Goal: Task Accomplishment & Management: Manage account settings

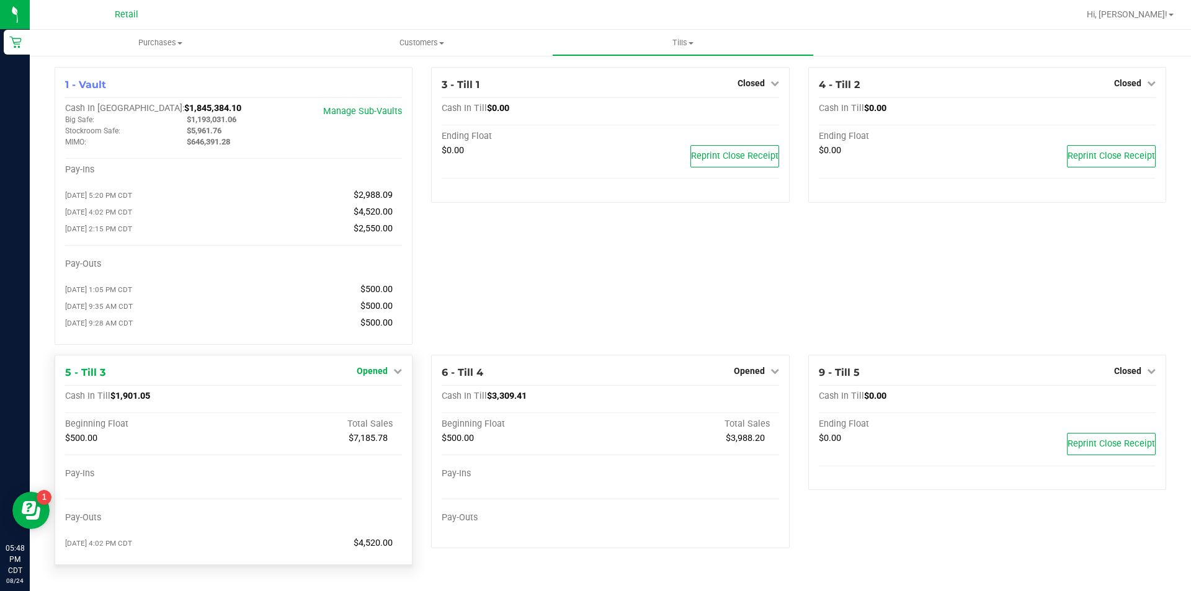
click at [393, 375] on icon at bounding box center [397, 370] width 9 height 9
click at [485, 262] on div "3 - Till 1 Closed Open Till Cash In Till $0.00 Ending Float $0.00 Reprint Close…" at bounding box center [610, 211] width 376 height 288
click at [373, 401] on link "Close Till" at bounding box center [373, 396] width 33 height 10
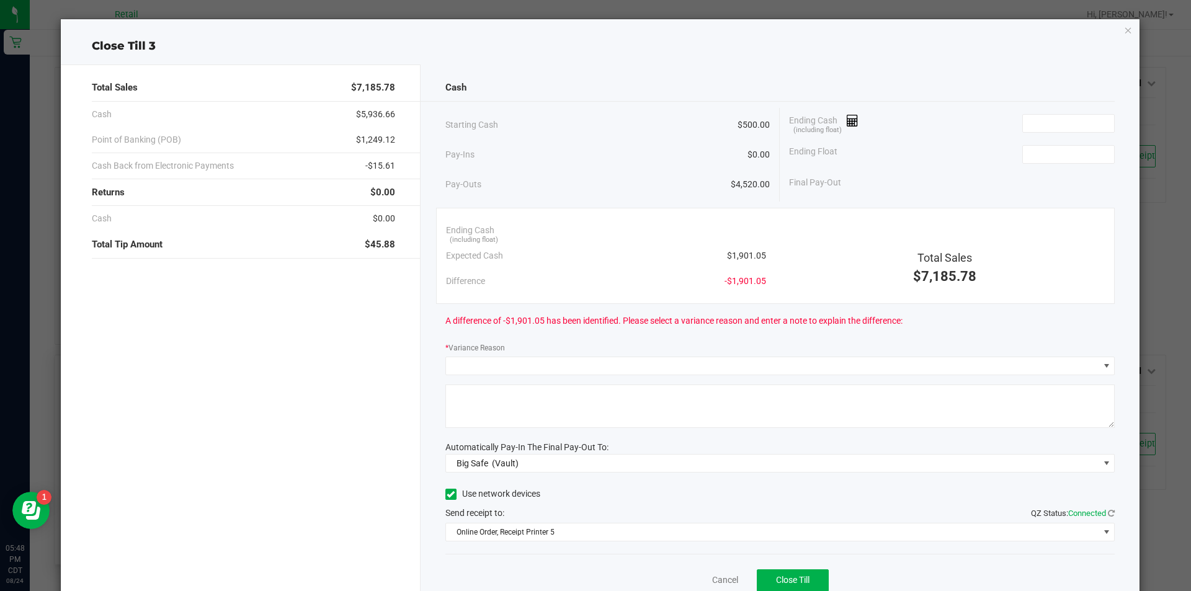
click at [1124, 33] on icon "button" at bounding box center [1128, 29] width 9 height 15
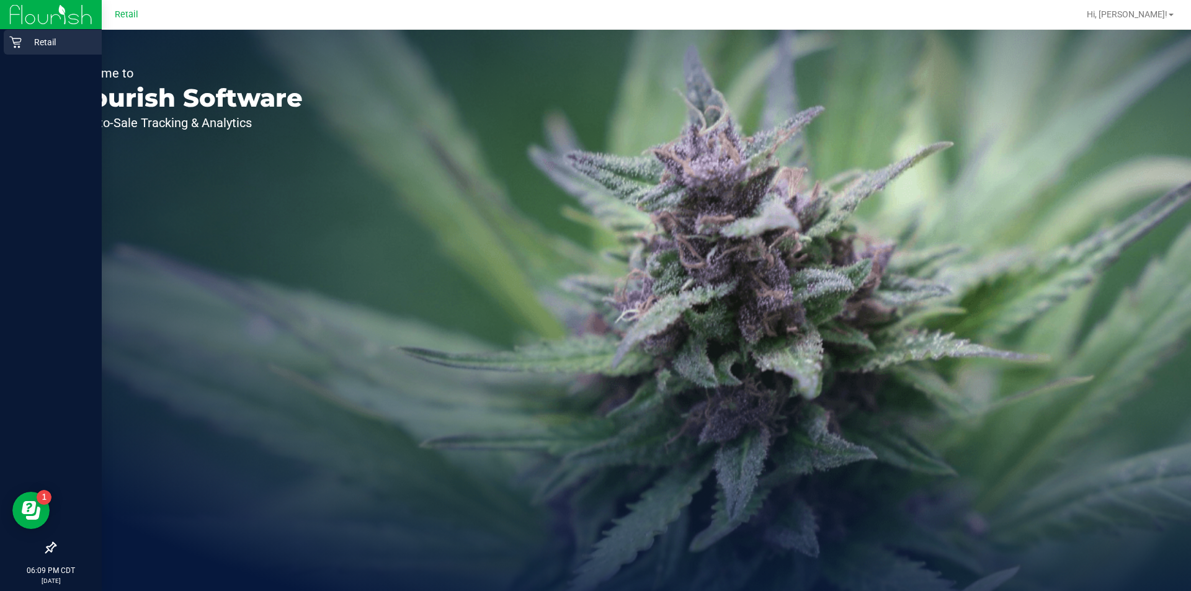
click at [21, 49] on div "Retail" at bounding box center [53, 42] width 98 height 25
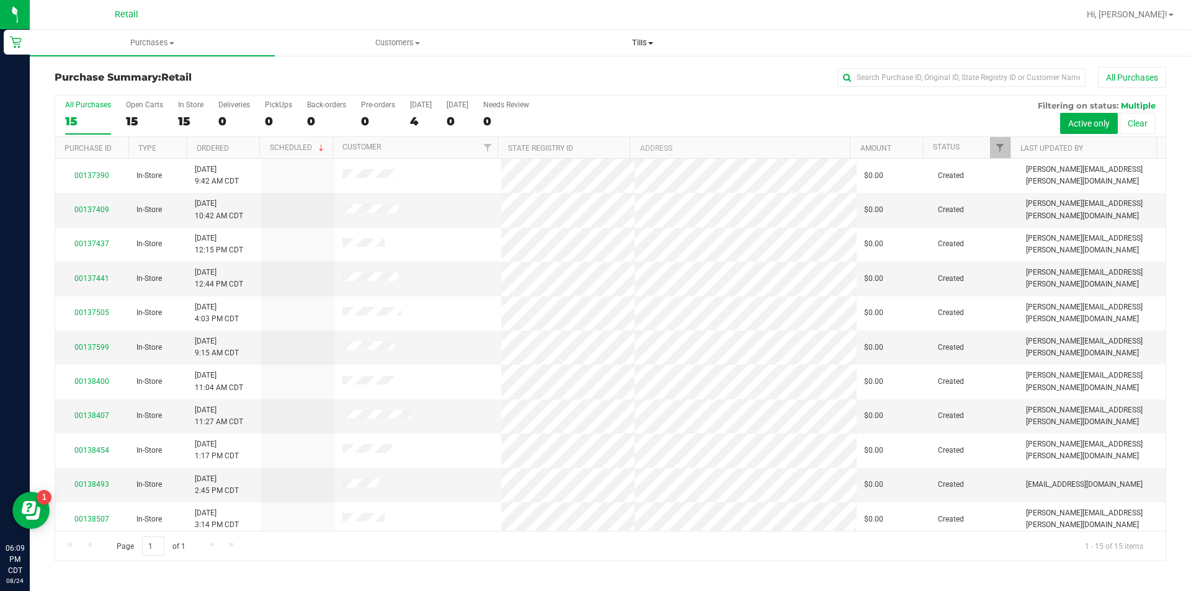
click at [644, 40] on span "Tills" at bounding box center [642, 42] width 244 height 11
click at [561, 74] on span "Manage tills" at bounding box center [562, 74] width 84 height 11
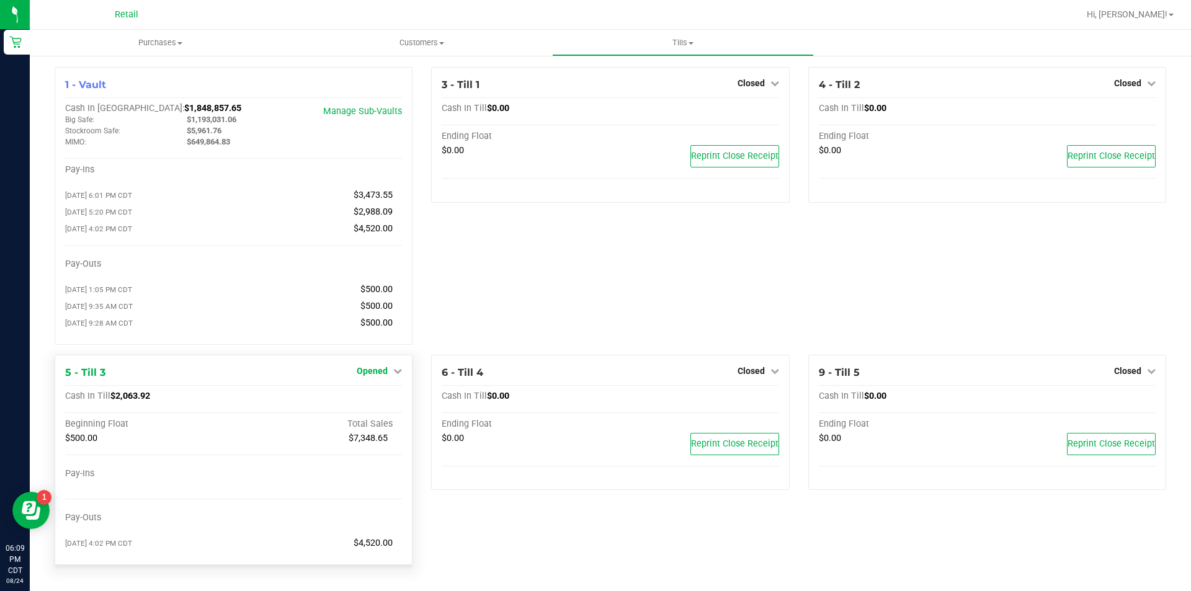
click at [394, 375] on icon at bounding box center [397, 370] width 9 height 9
click at [376, 401] on link "Close Till" at bounding box center [373, 396] width 33 height 10
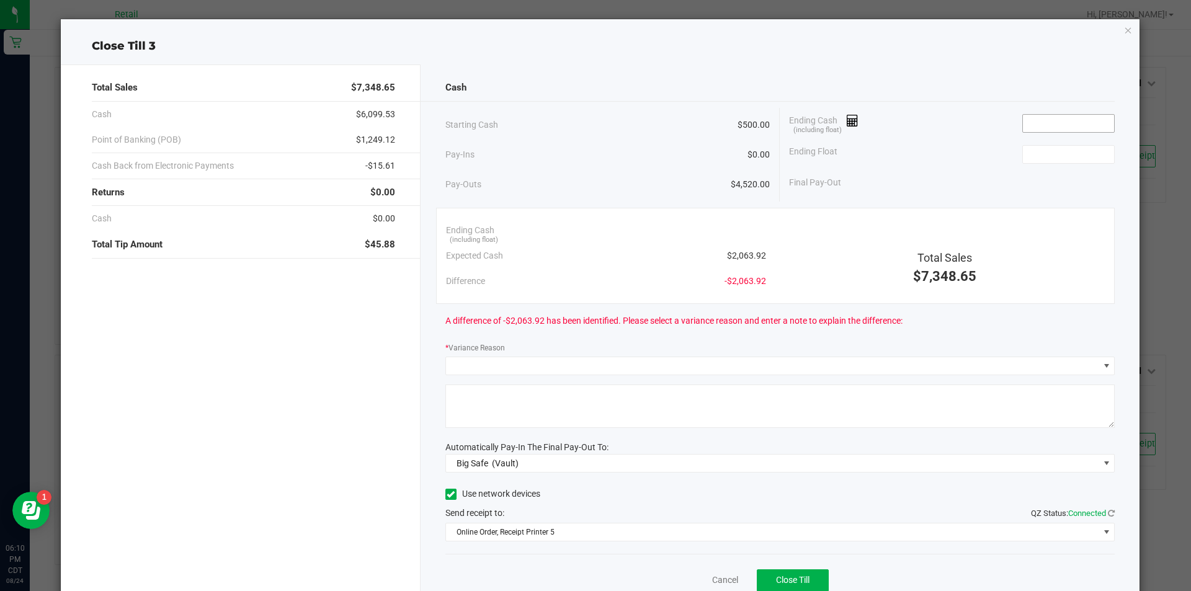
click at [1034, 121] on input at bounding box center [1068, 123] width 91 height 17
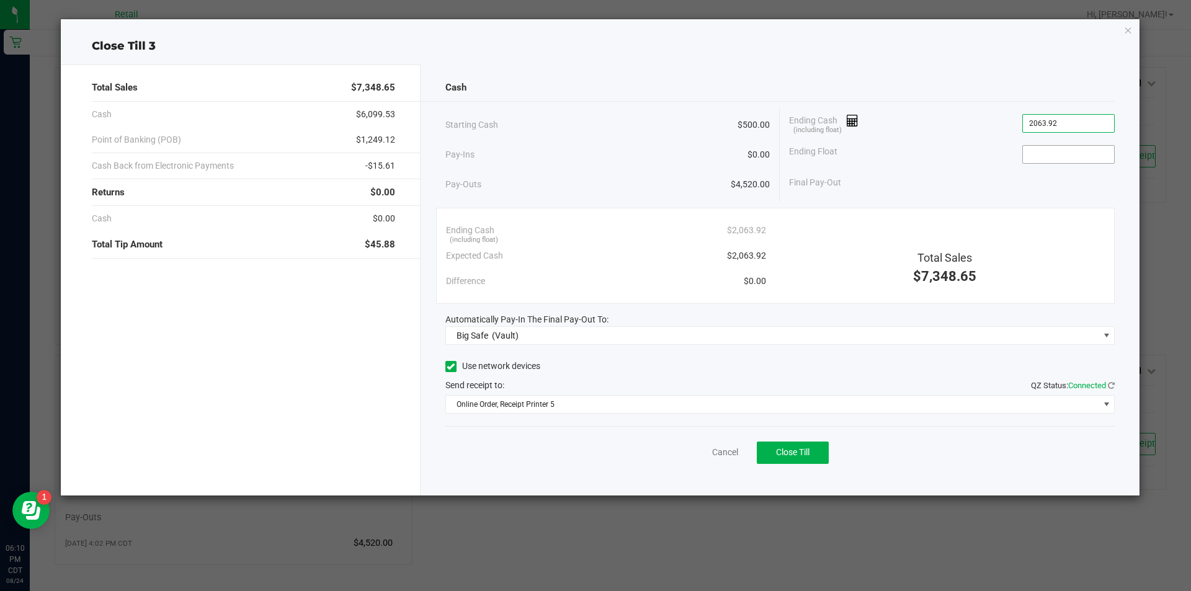
click at [1042, 156] on input at bounding box center [1068, 154] width 91 height 17
type input "$2,063.92"
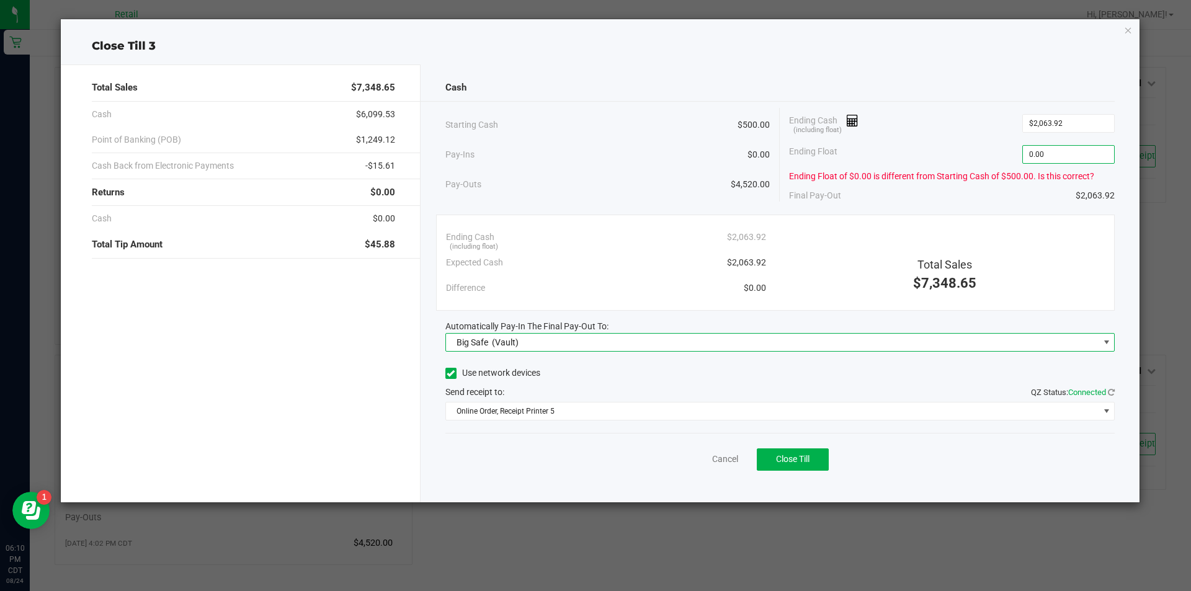
click at [1106, 344] on span at bounding box center [1106, 342] width 10 height 10
type input "$0.00"
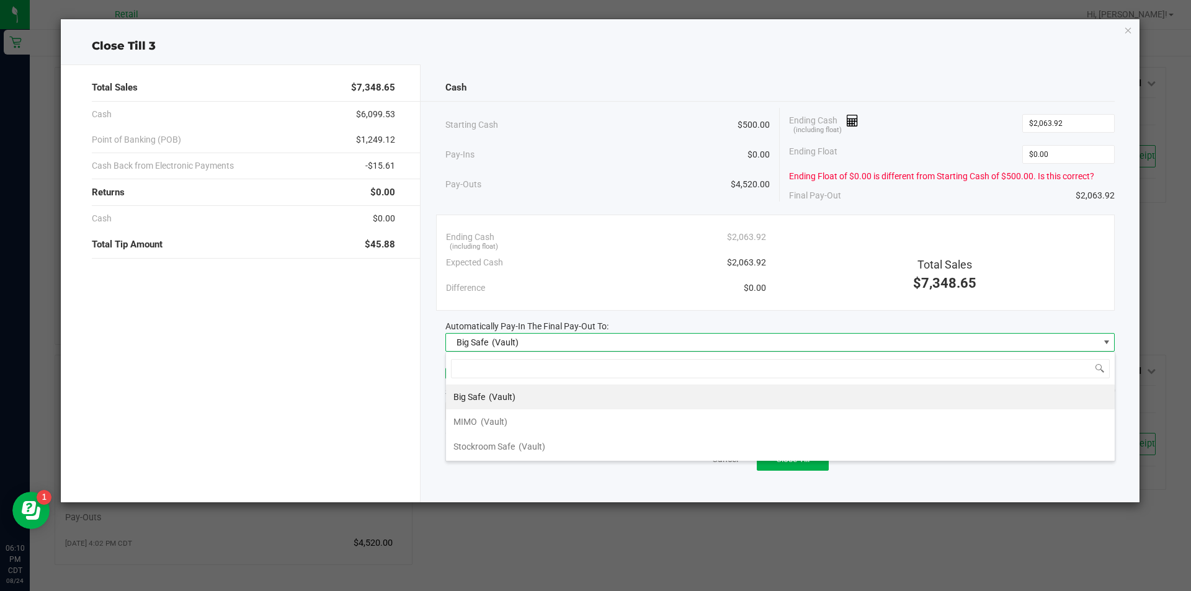
scroll to position [19, 669]
click at [467, 423] on span "MIMO" at bounding box center [465, 422] width 24 height 10
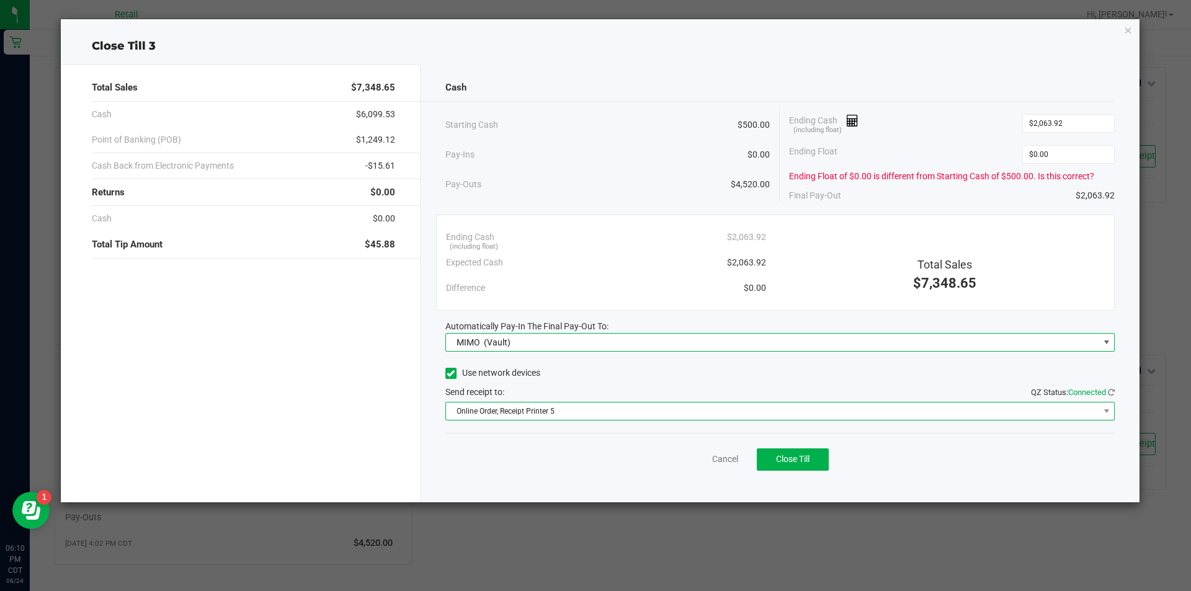
click at [512, 412] on span "Online Order, Receipt Printer 5" at bounding box center [772, 410] width 653 height 17
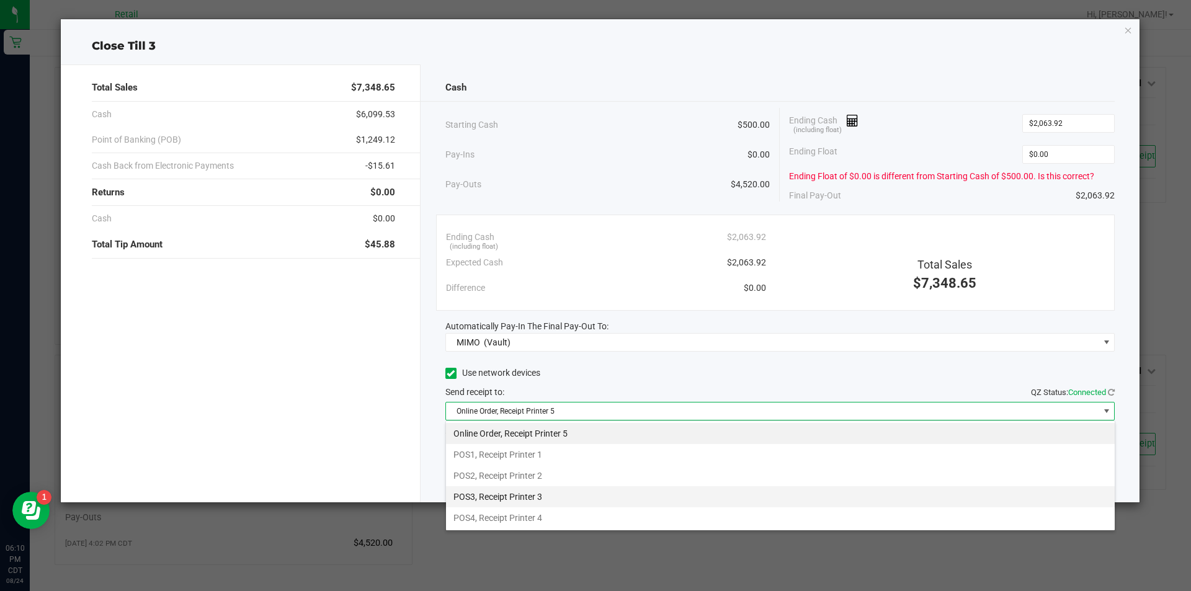
click at [529, 496] on li "POS3, Receipt Printer 3" at bounding box center [780, 496] width 668 height 21
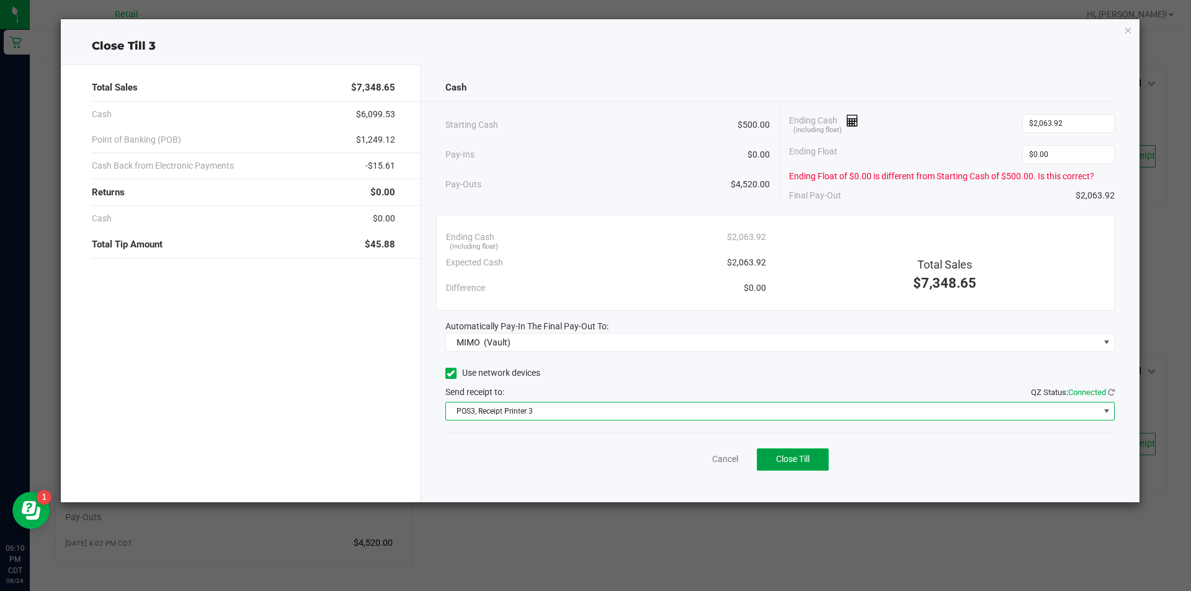
click at [799, 461] on span "Close Till" at bounding box center [792, 459] width 33 height 10
click at [1127, 32] on icon "button" at bounding box center [1128, 29] width 9 height 15
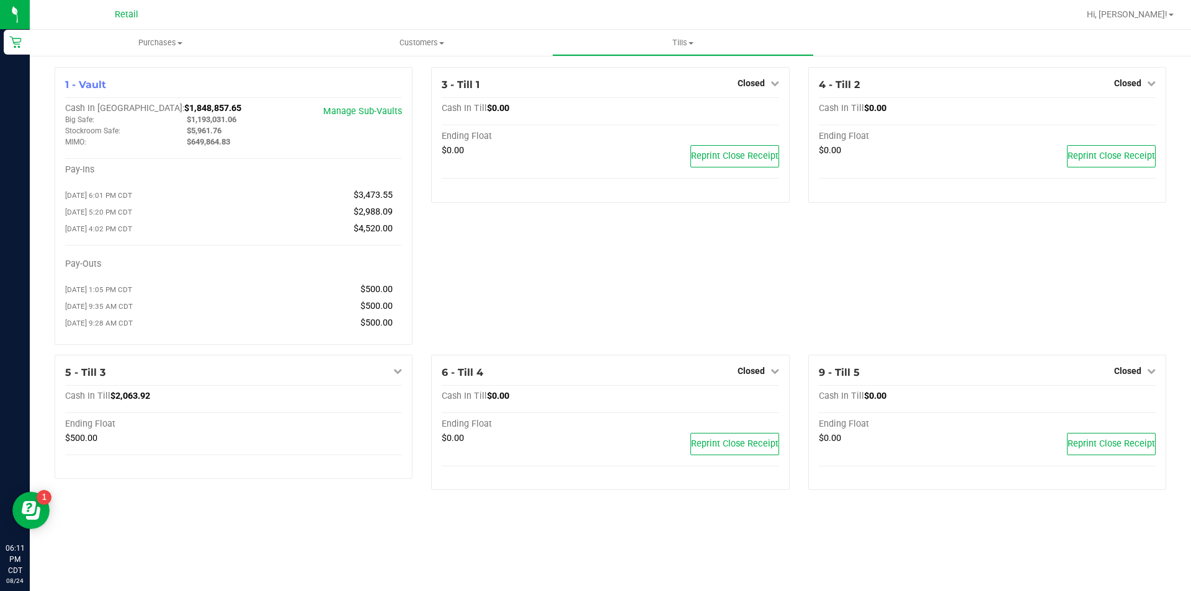
click at [1173, 15] on span at bounding box center [1170, 15] width 5 height 2
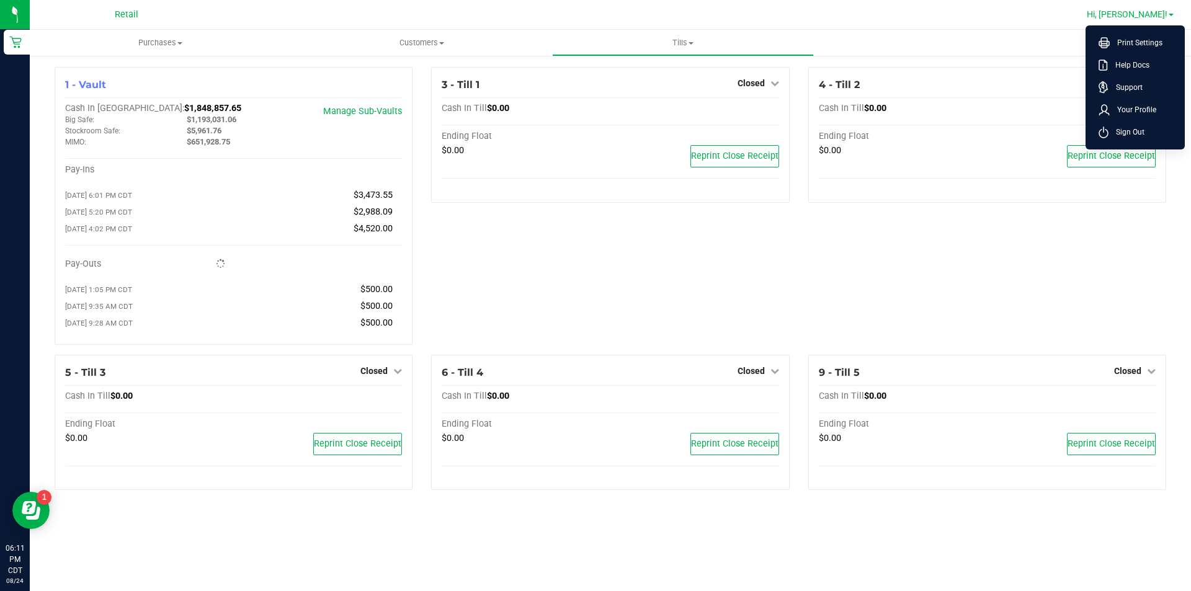
click at [1125, 132] on span "Sign Out" at bounding box center [1126, 132] width 36 height 12
